Goal: Understand process/instructions: Learn about a topic

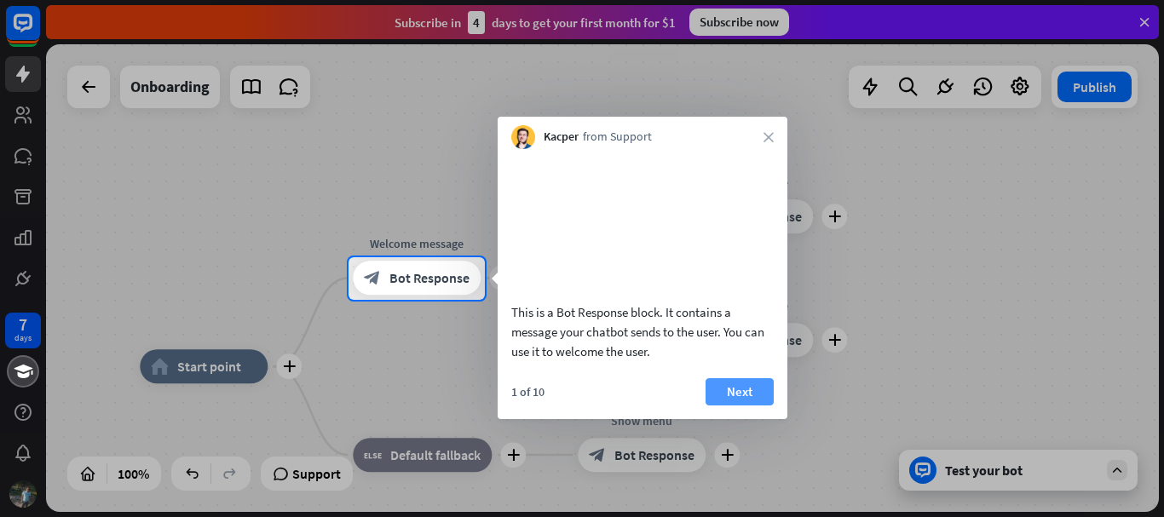
click at [730, 406] on button "Next" at bounding box center [739, 391] width 68 height 27
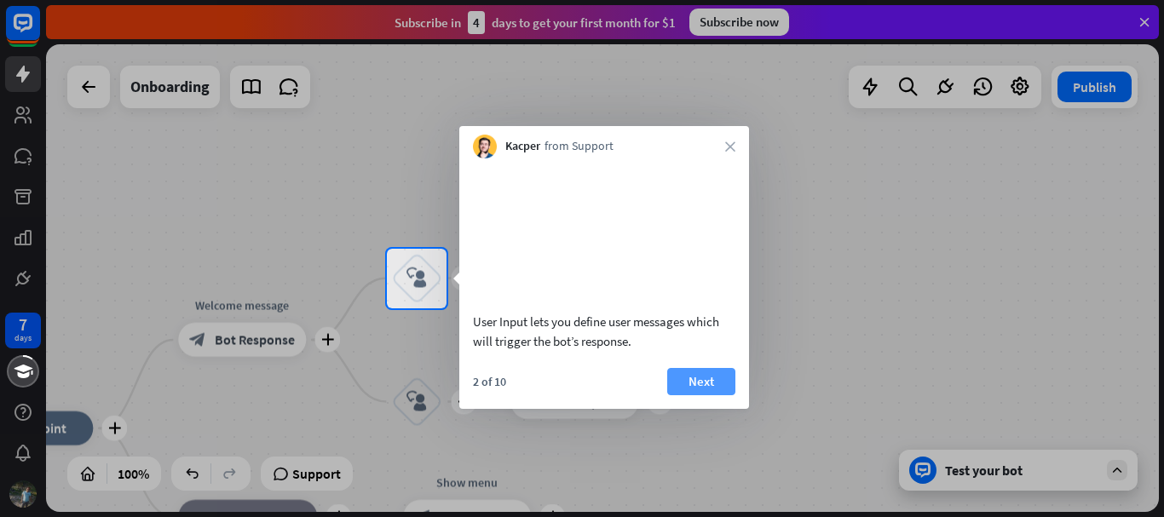
click at [701, 395] on button "Next" at bounding box center [701, 381] width 68 height 27
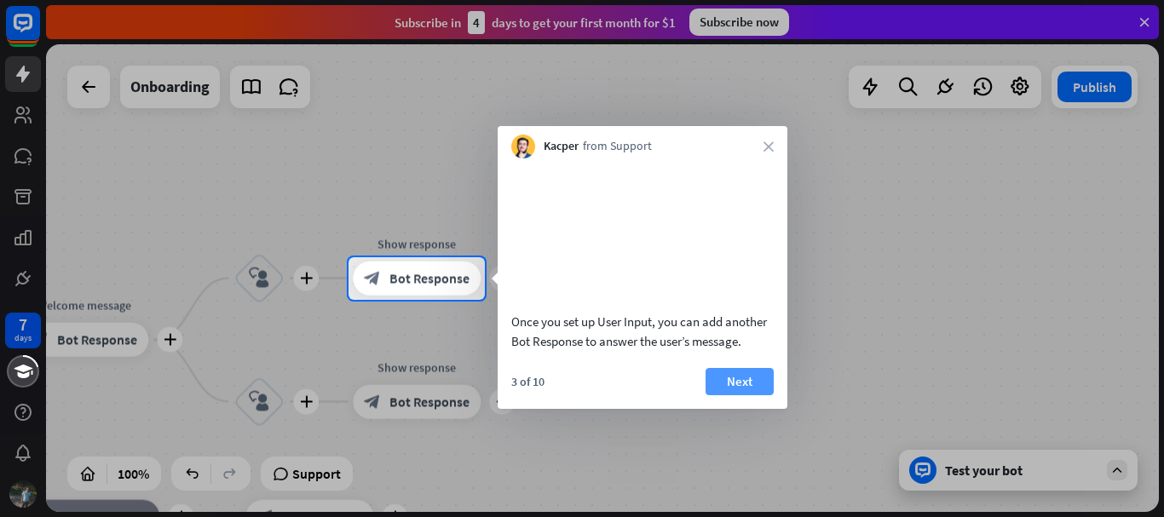
click at [757, 395] on button "Next" at bounding box center [739, 381] width 68 height 27
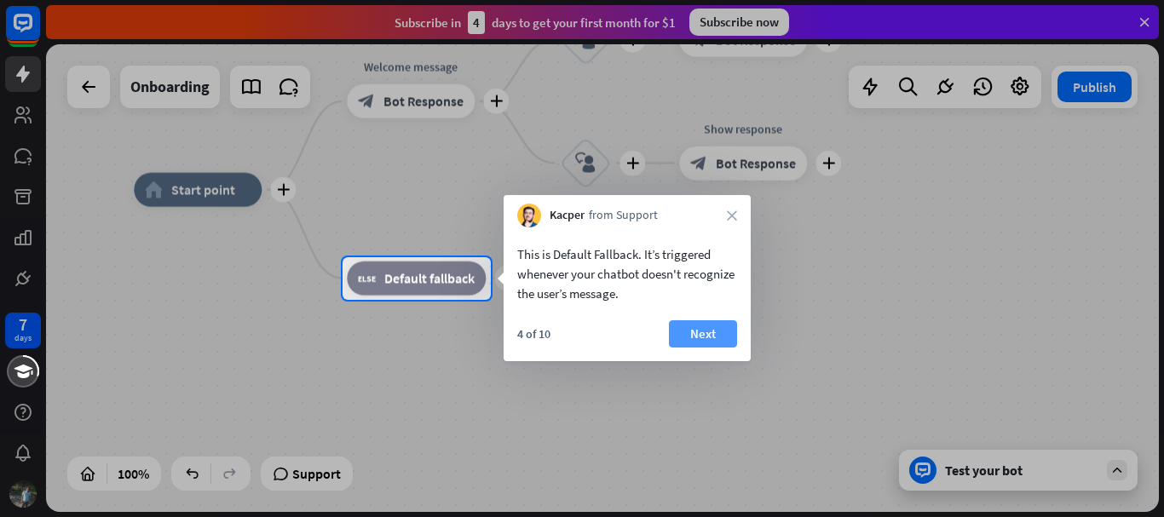
click at [700, 327] on button "Next" at bounding box center [703, 333] width 68 height 27
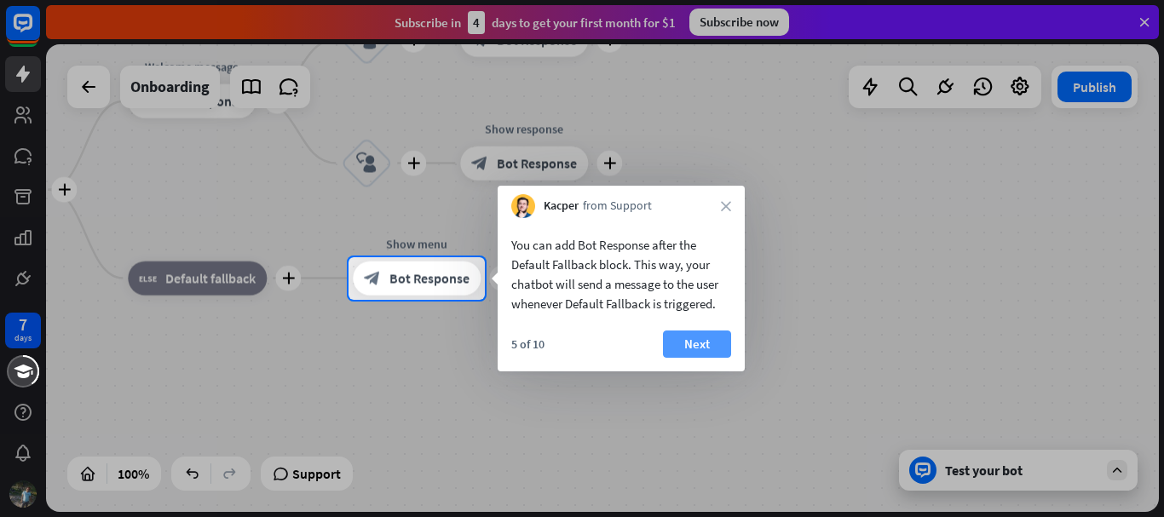
click at [691, 339] on button "Next" at bounding box center [697, 344] width 68 height 27
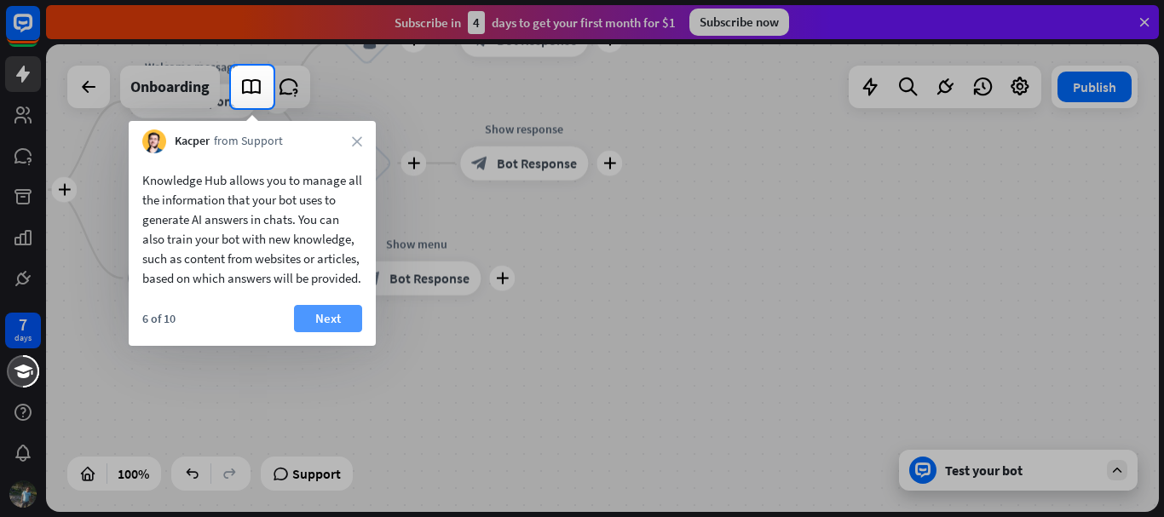
click at [350, 332] on button "Next" at bounding box center [328, 318] width 68 height 27
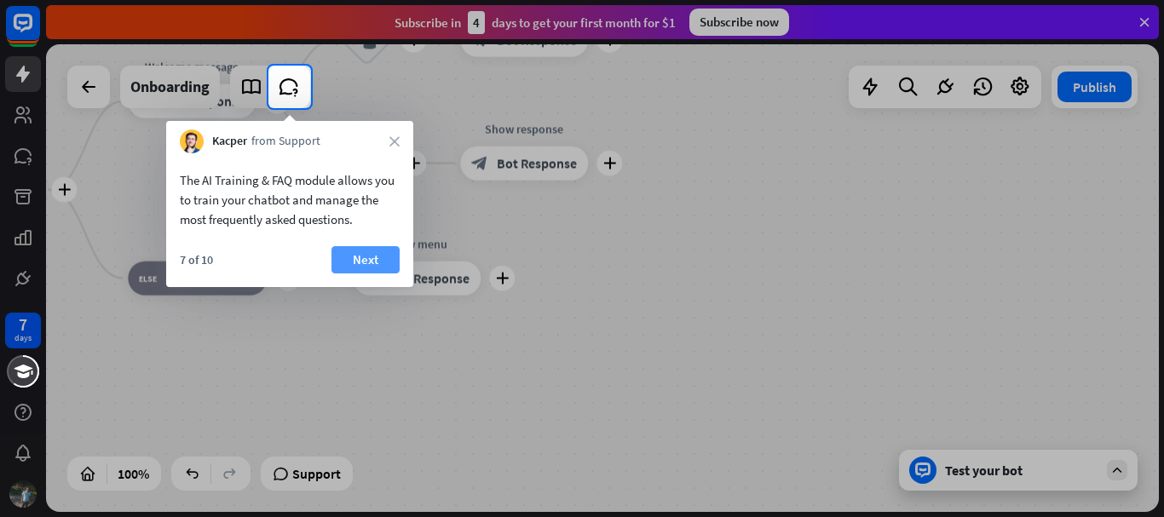
click at [353, 255] on button "Next" at bounding box center [365, 259] width 68 height 27
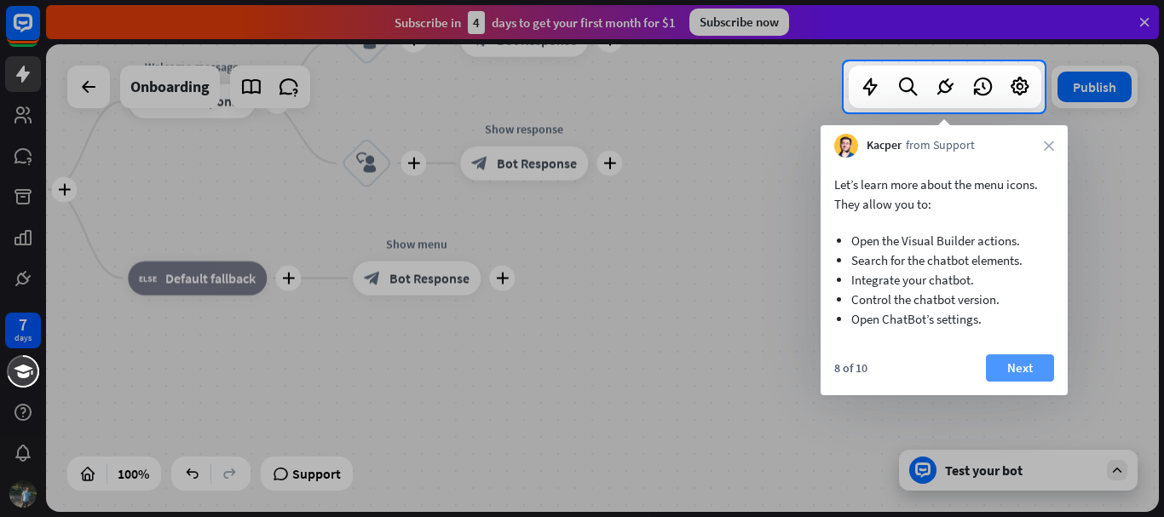
click at [1024, 371] on button "Next" at bounding box center [1020, 367] width 68 height 27
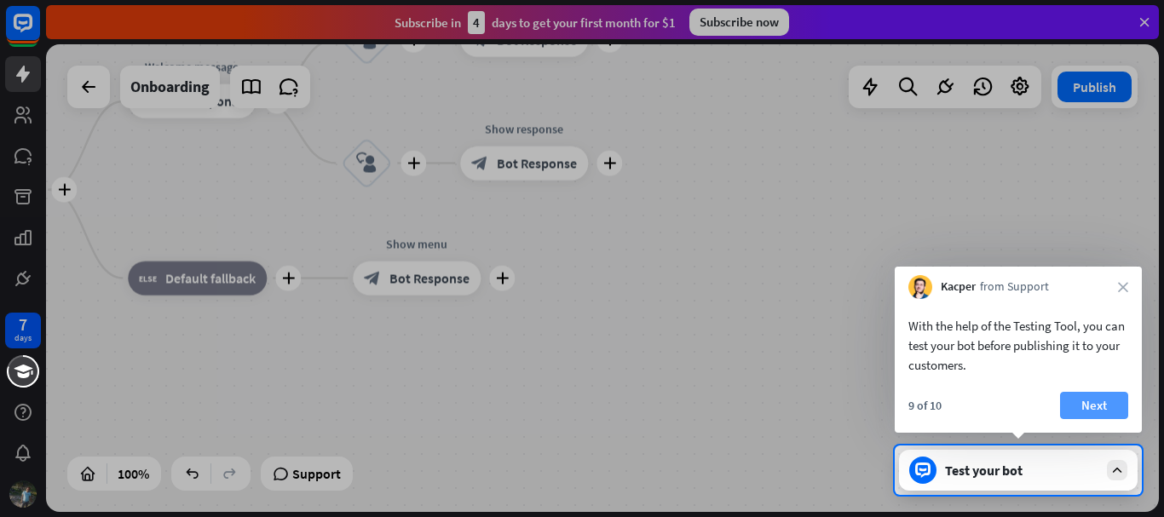
click at [1102, 404] on button "Next" at bounding box center [1094, 405] width 68 height 27
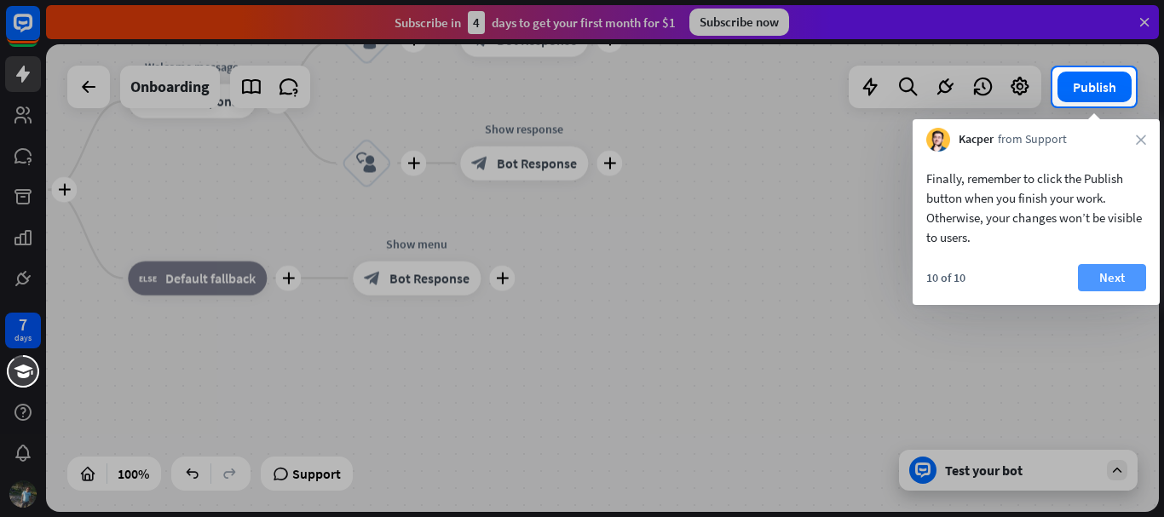
click at [1130, 276] on button "Next" at bounding box center [1112, 277] width 68 height 27
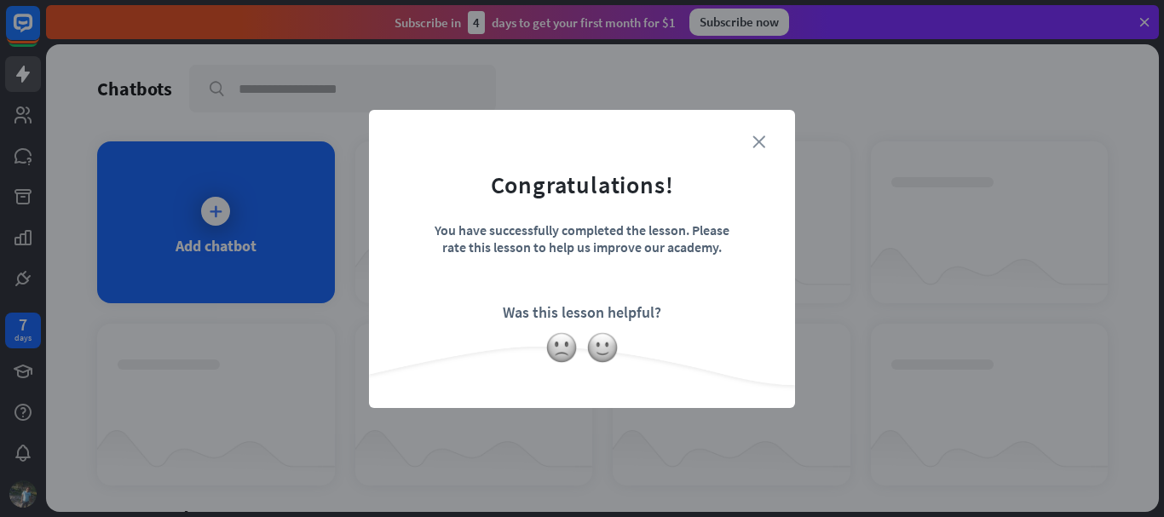
click at [762, 138] on icon "close" at bounding box center [758, 141] width 13 height 13
